Goal: Task Accomplishment & Management: Manage account settings

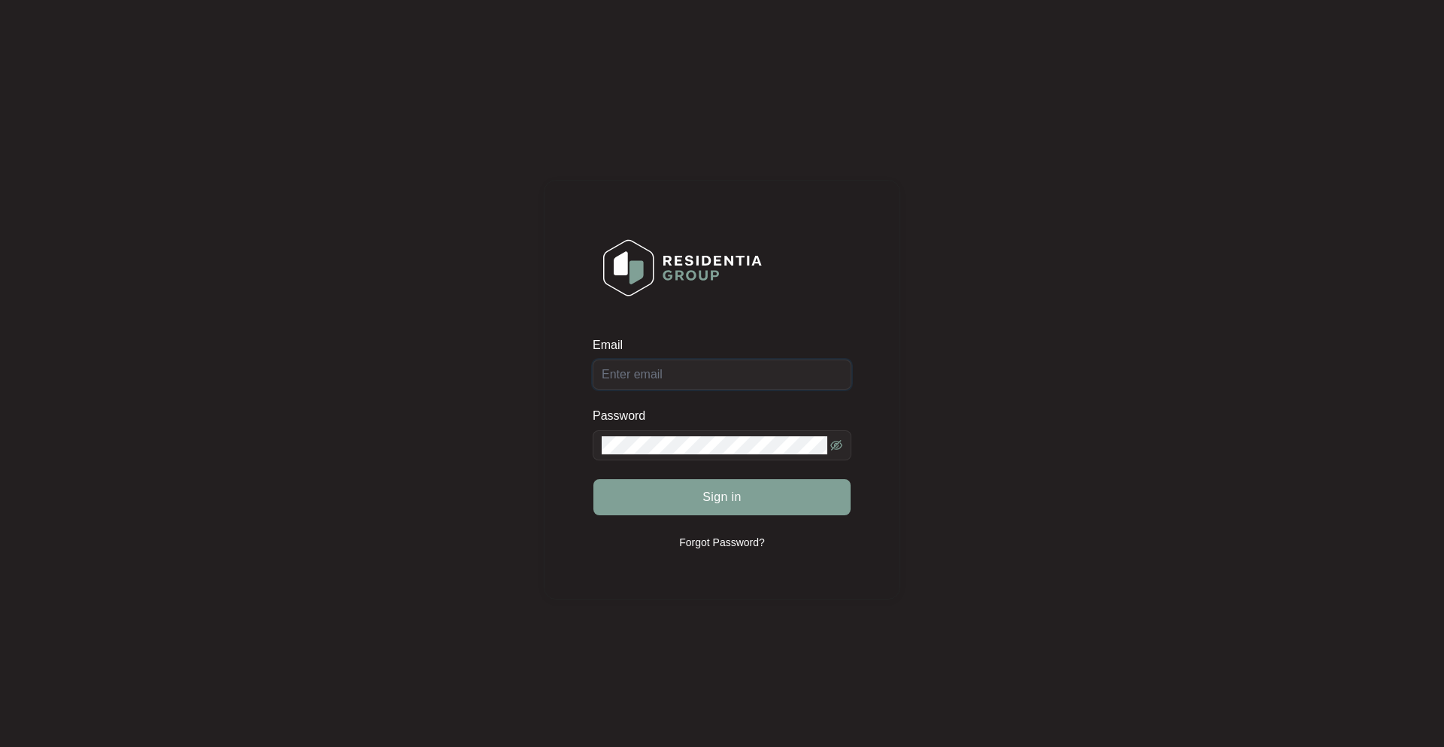
type input "[PERSON_NAME][EMAIL_ADDRESS][DOMAIN_NAME][PERSON_NAME]"
click at [700, 490] on button "Sign in" at bounding box center [722, 497] width 257 height 36
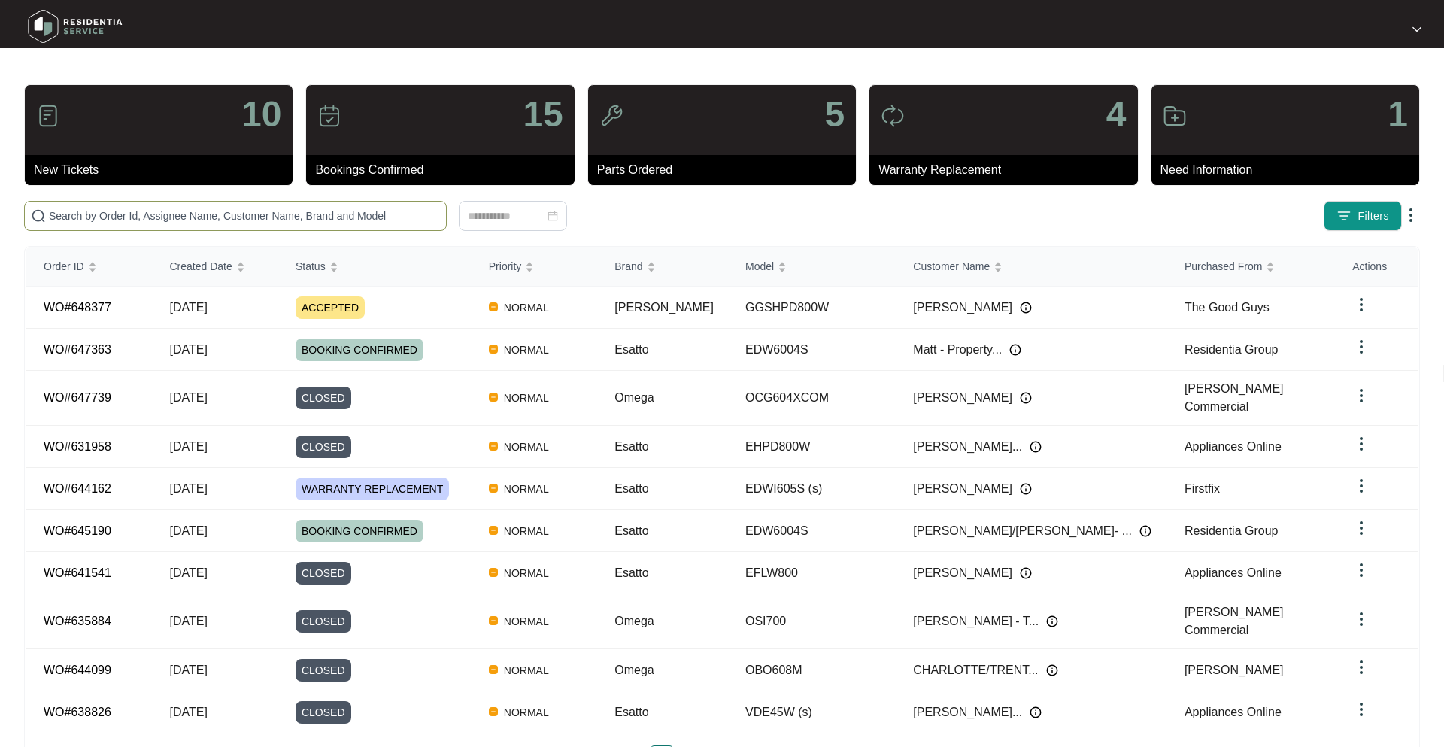
click at [289, 217] on input "text" at bounding box center [244, 216] width 391 height 17
paste input "648377"
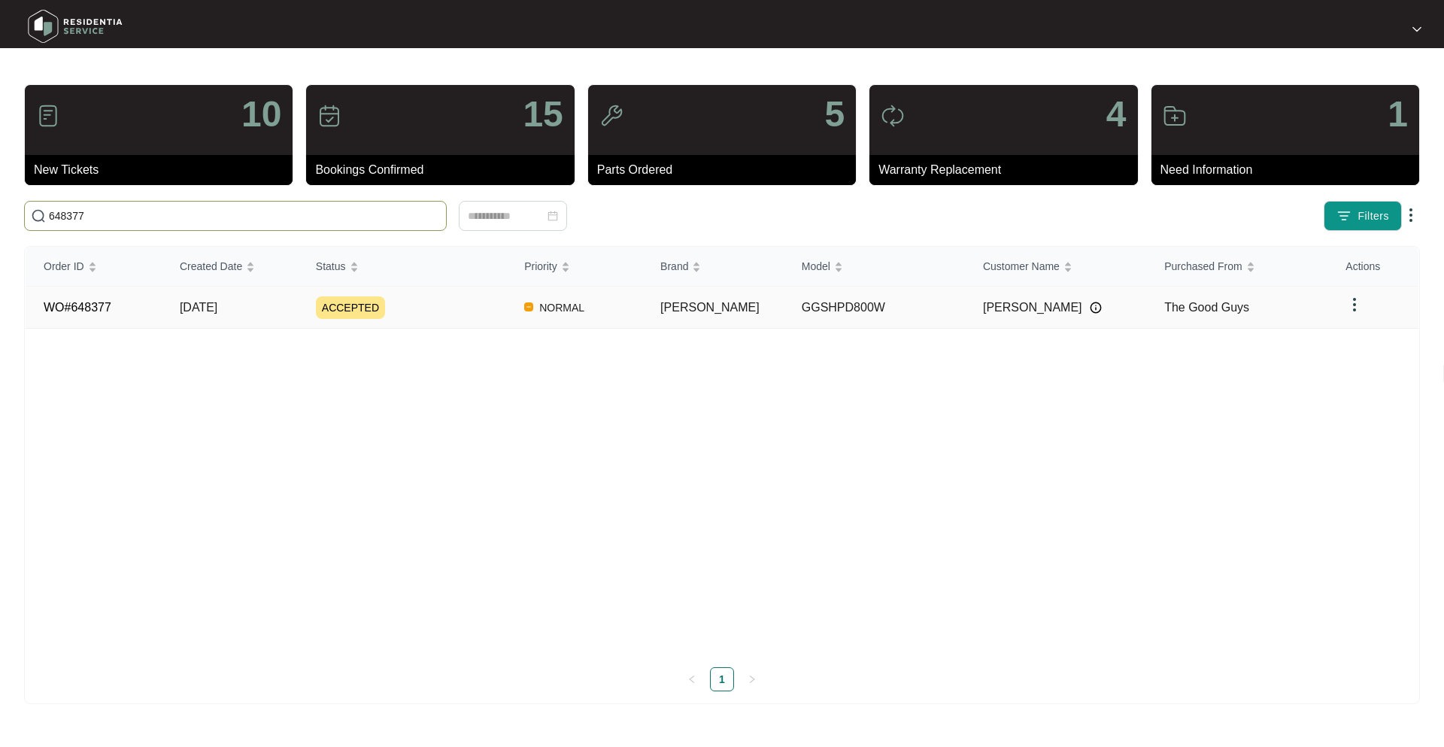
type input "648377"
click at [425, 321] on td "ACCEPTED" at bounding box center [402, 308] width 208 height 42
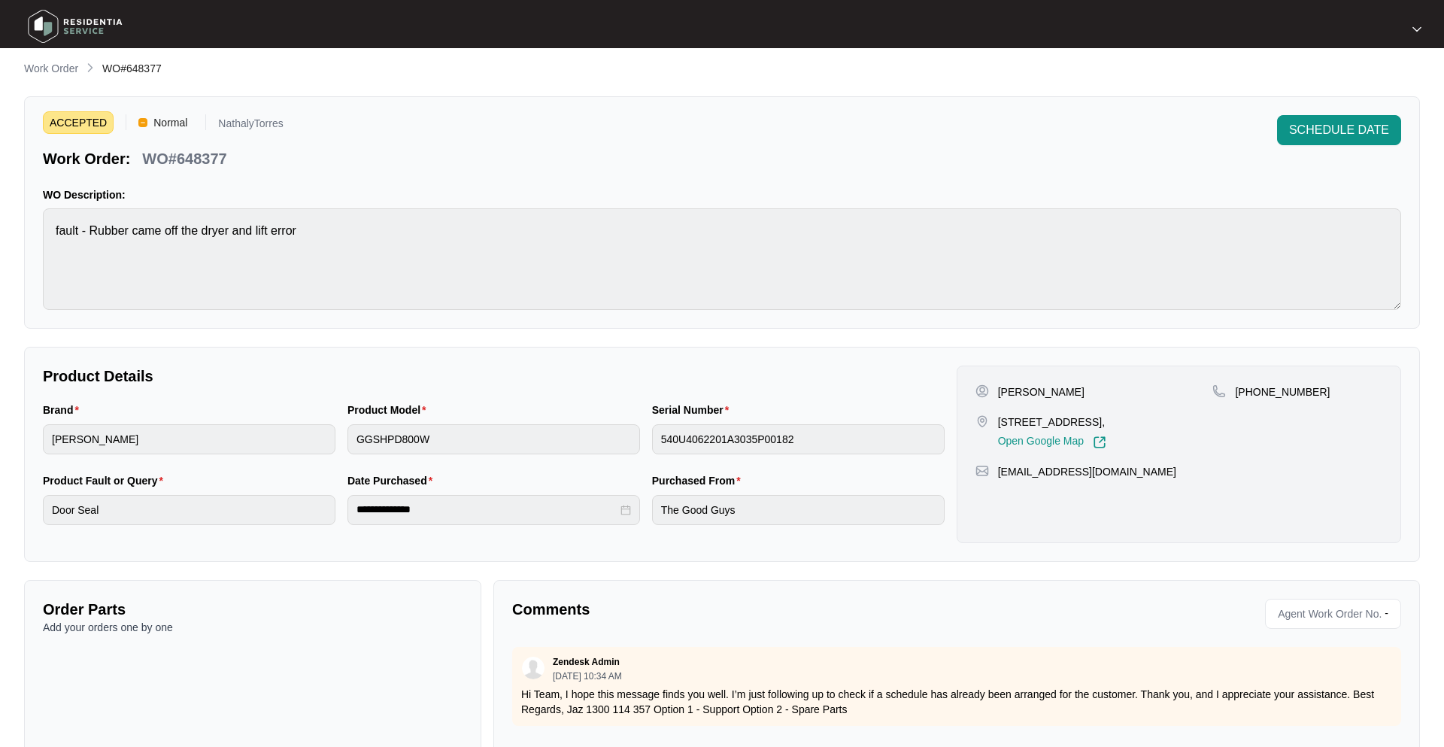
scroll to position [8, 0]
click at [1322, 126] on span "SCHEDULE DATE" at bounding box center [1339, 129] width 100 height 18
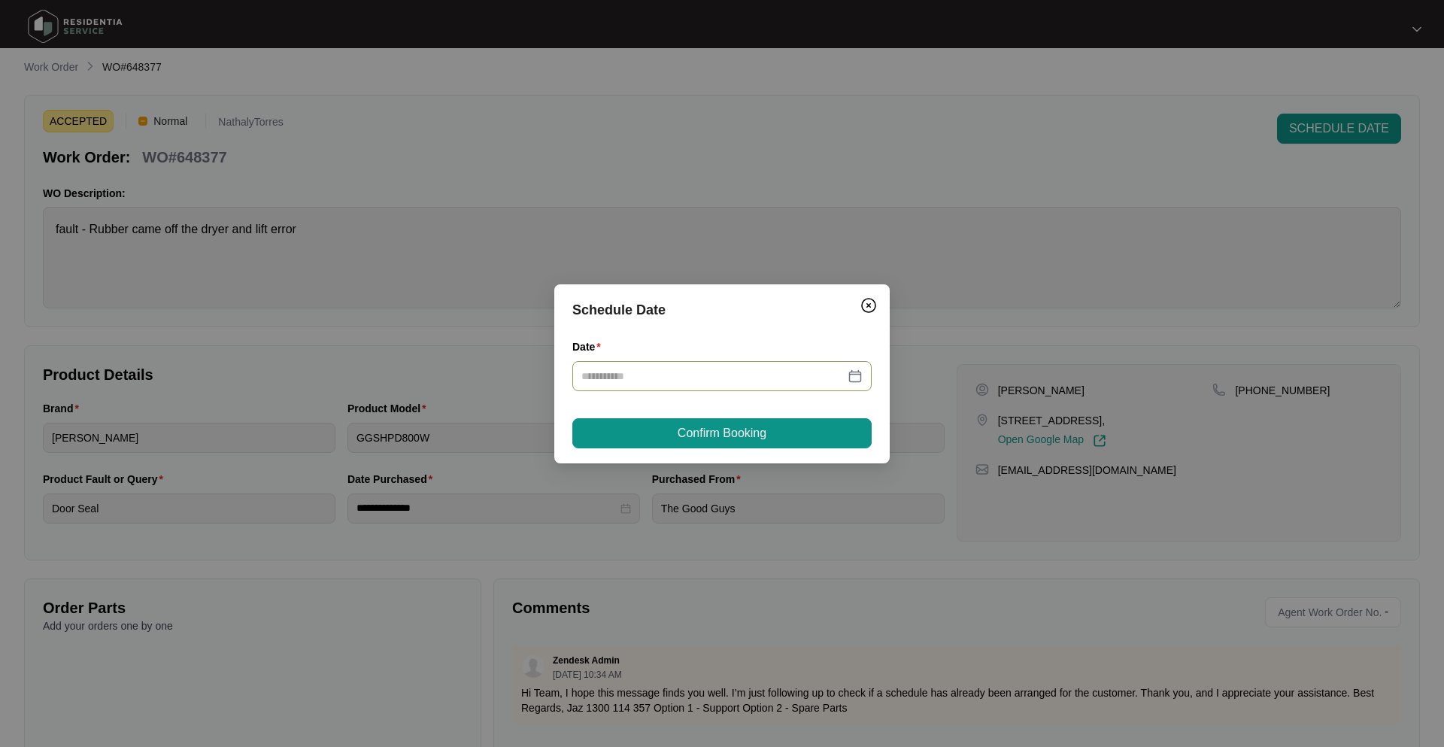
click at [854, 378] on div at bounding box center [721, 376] width 281 height 17
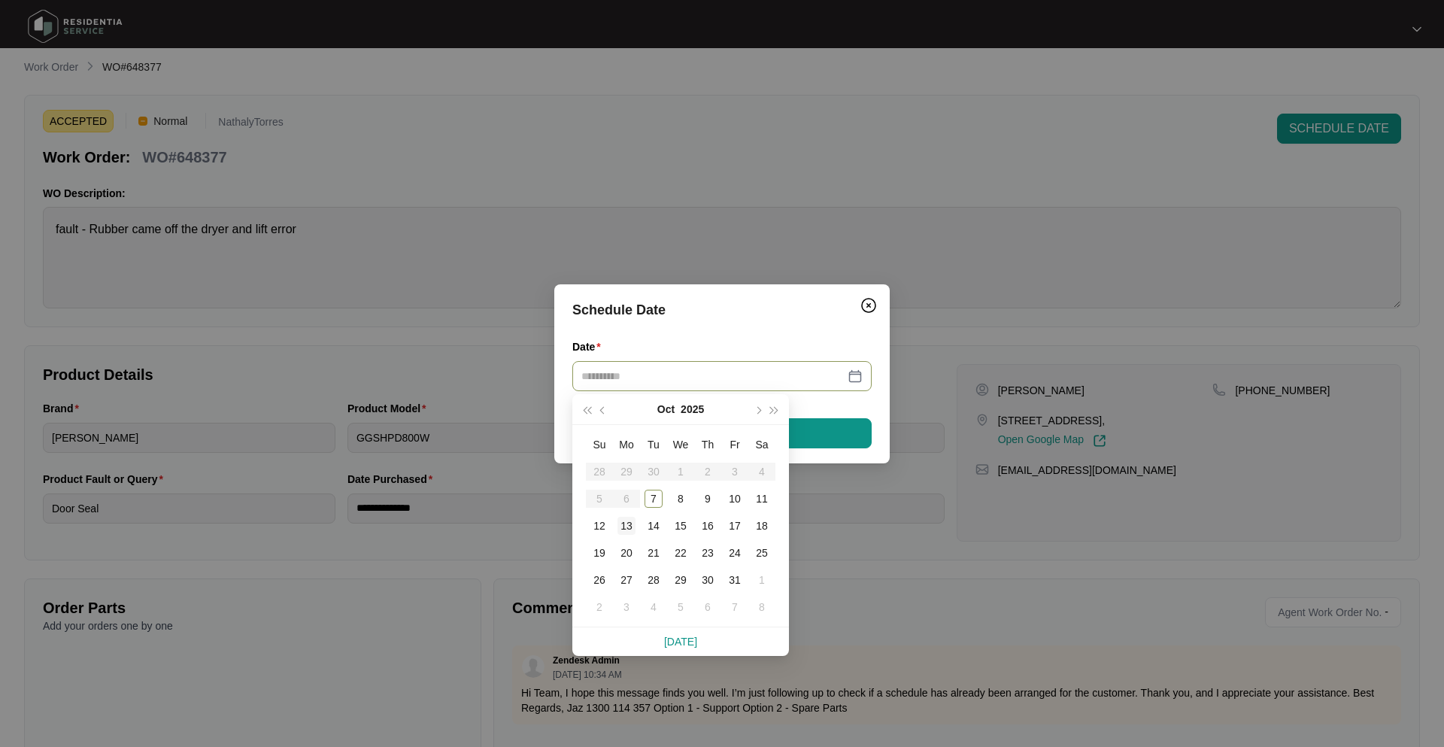
type input "**********"
click at [625, 527] on div "13" at bounding box center [627, 526] width 18 height 18
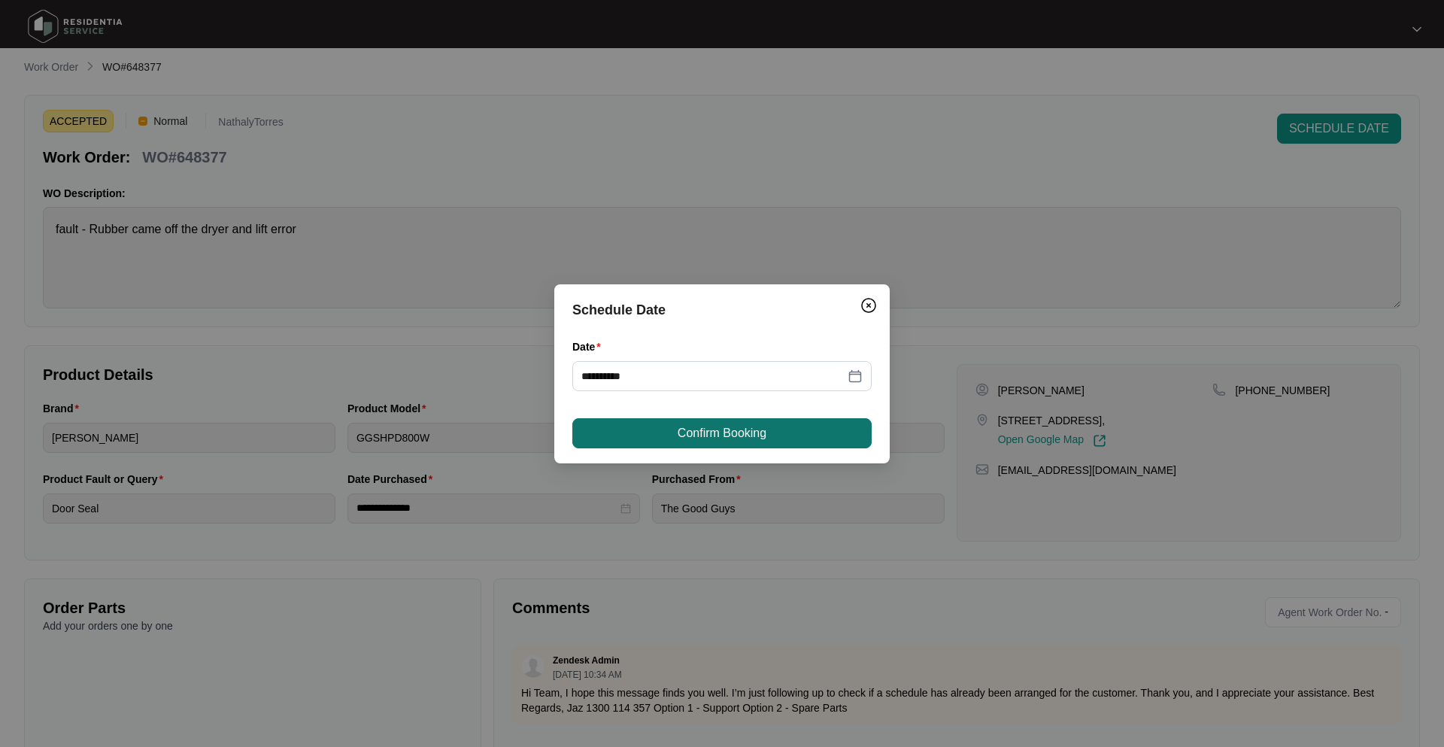
click at [637, 422] on button "Confirm Booking" at bounding box center [721, 433] width 299 height 30
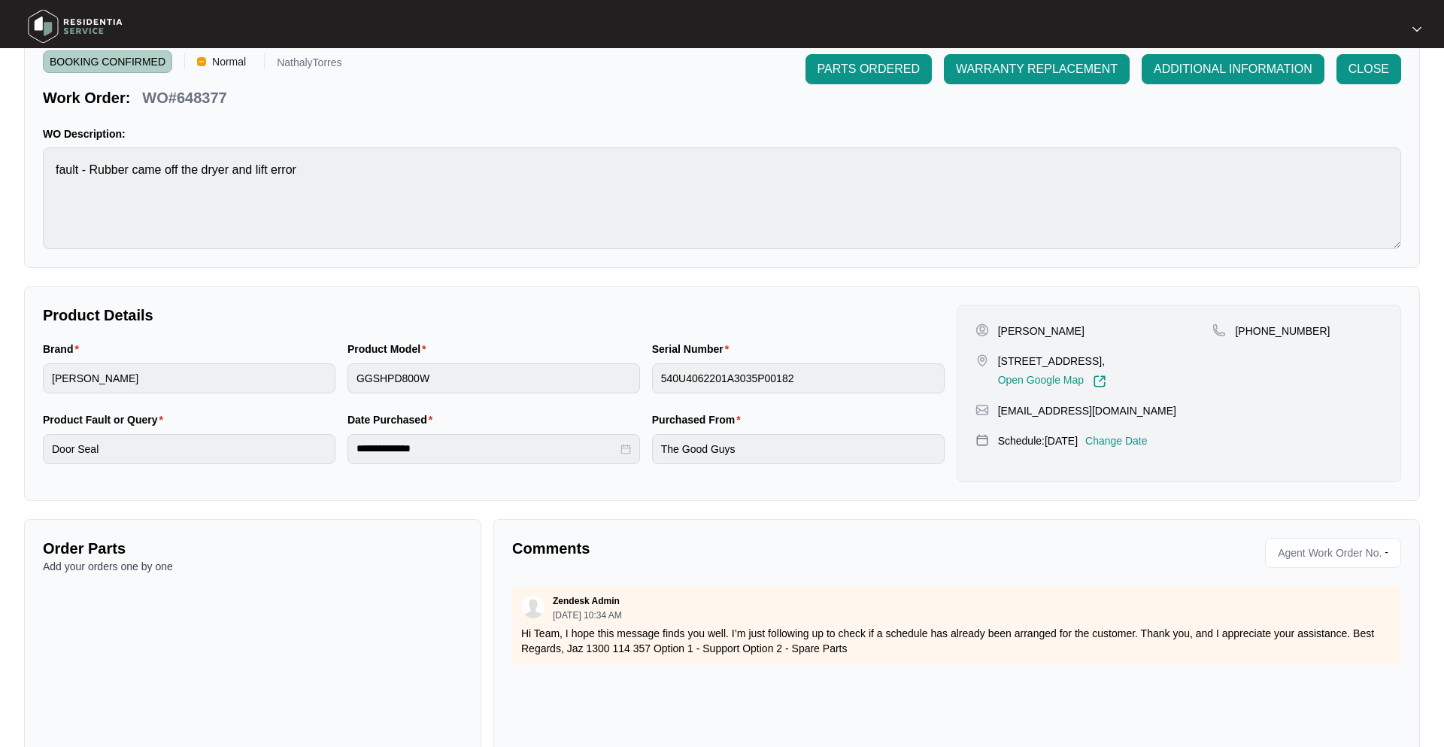
scroll to position [0, 0]
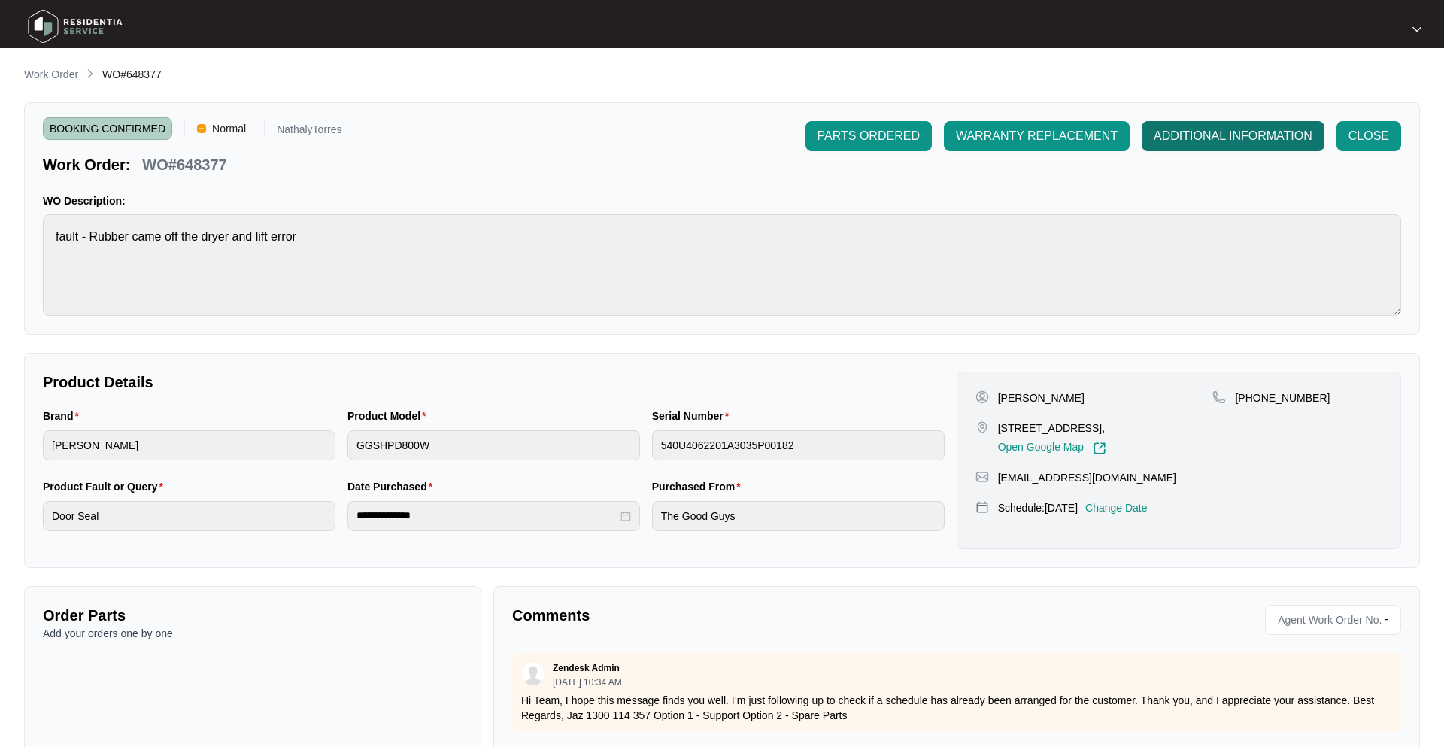
click at [1300, 135] on span "ADDITIONAL INFORMATION" at bounding box center [1233, 136] width 159 height 18
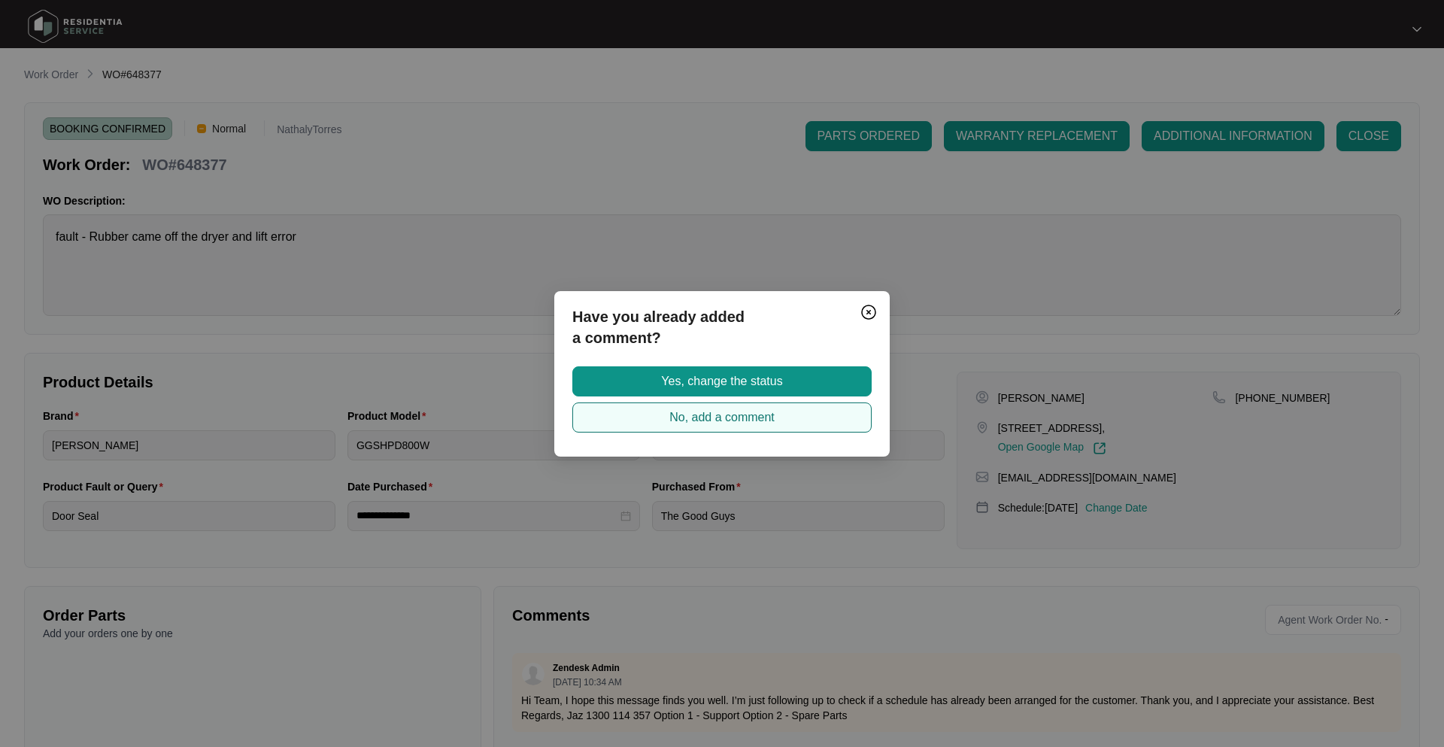
click at [746, 427] on button "No, add a comment" at bounding box center [721, 417] width 299 height 30
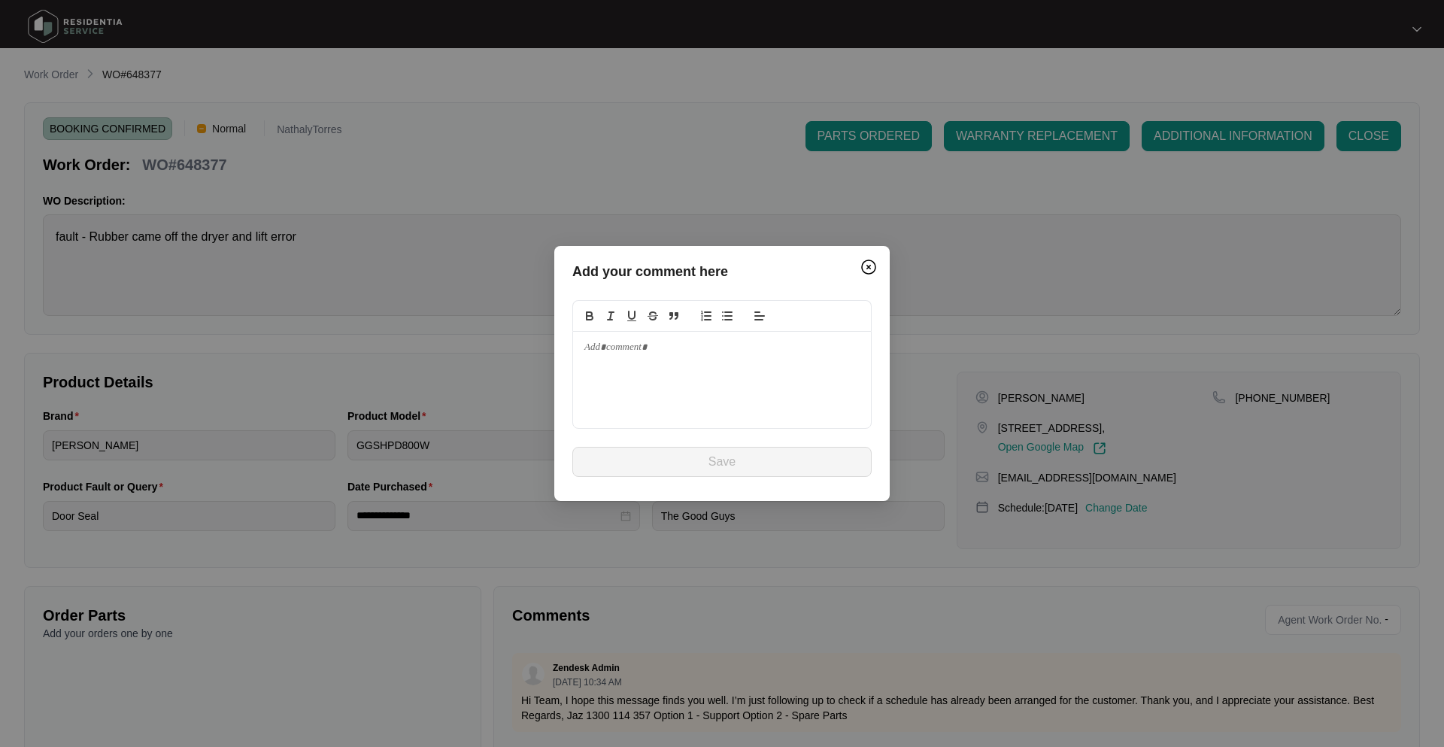
click at [682, 371] on div at bounding box center [722, 380] width 298 height 96
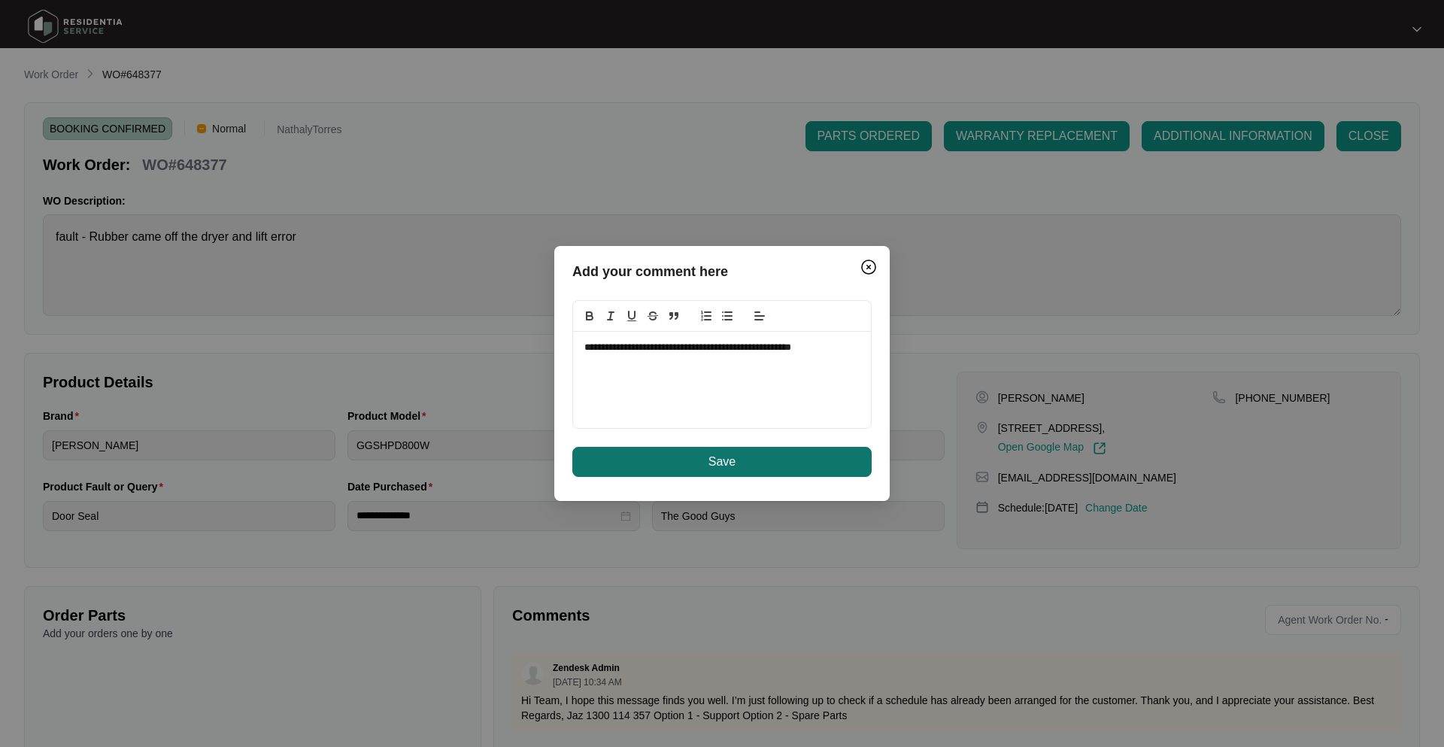
click at [764, 469] on button "Save" at bounding box center [721, 462] width 299 height 30
